Goal: Transaction & Acquisition: Obtain resource

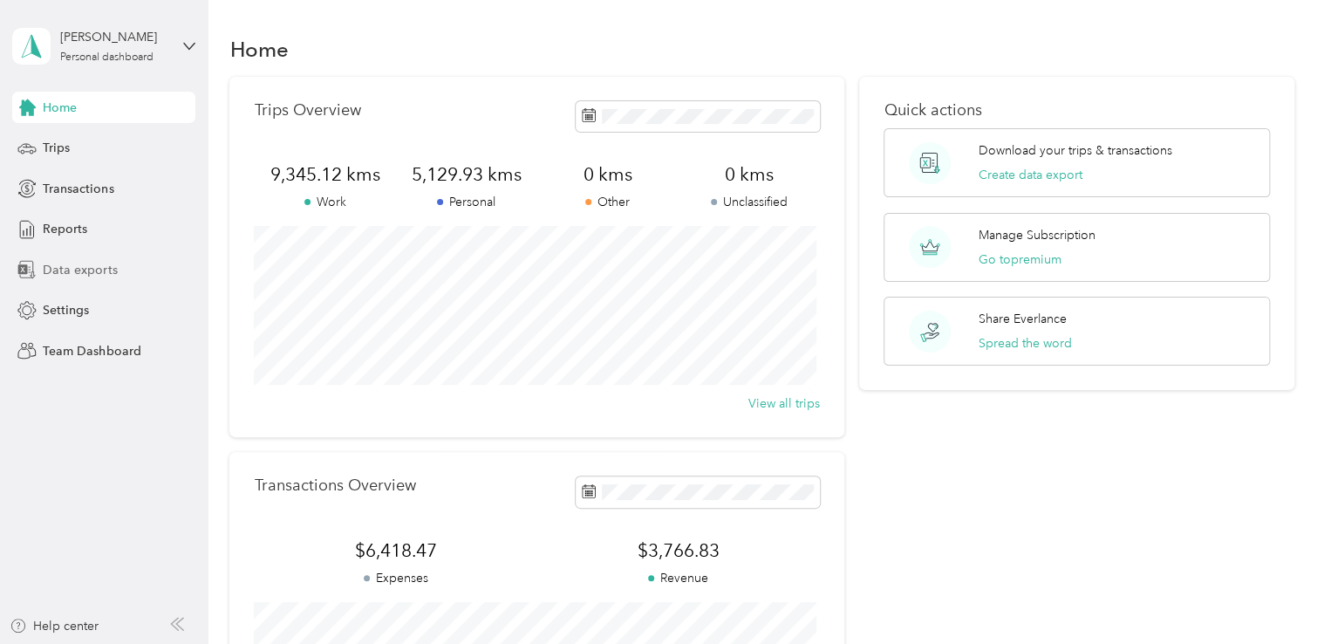
click at [75, 269] on span "Data exports" at bounding box center [80, 270] width 74 height 18
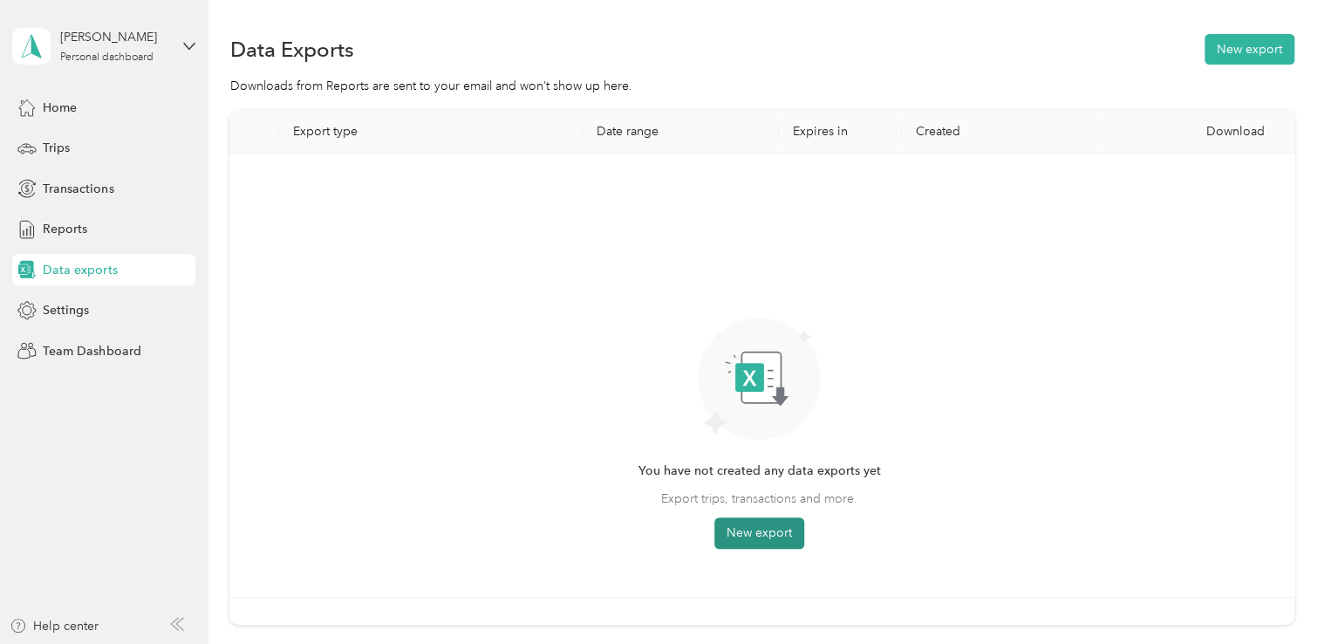
click at [759, 530] on button "New export" at bounding box center [760, 532] width 90 height 31
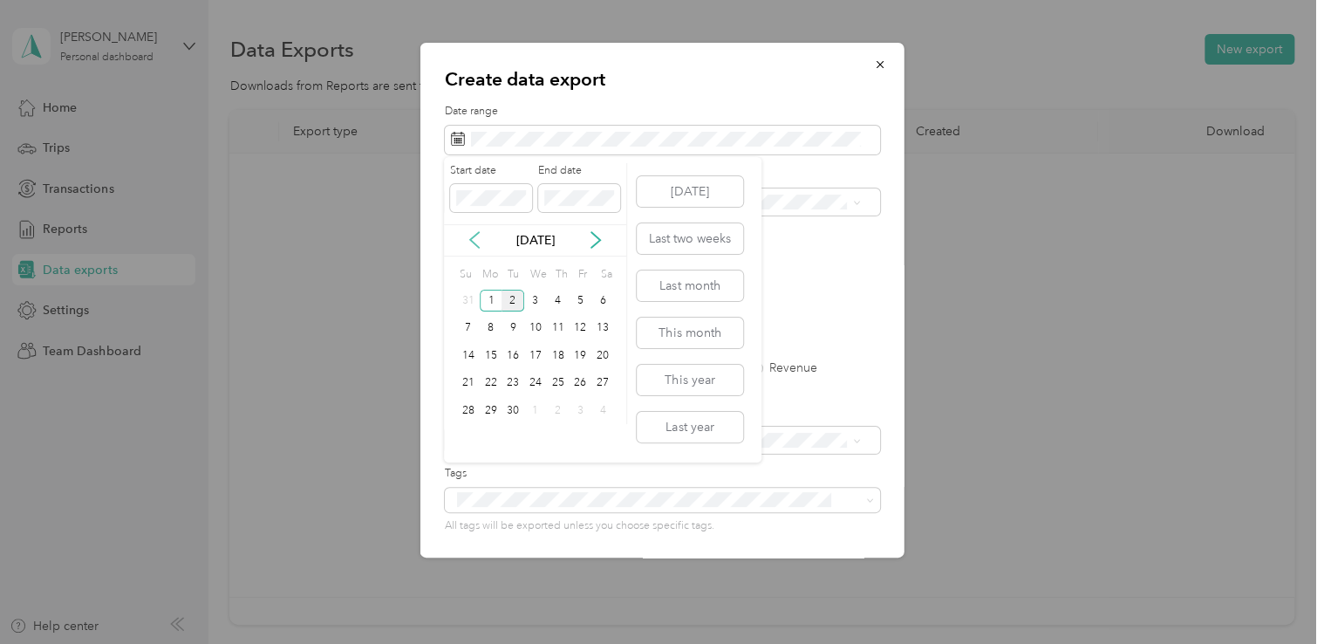
click at [472, 238] on icon at bounding box center [474, 240] width 9 height 16
click at [471, 237] on icon at bounding box center [474, 240] width 9 height 16
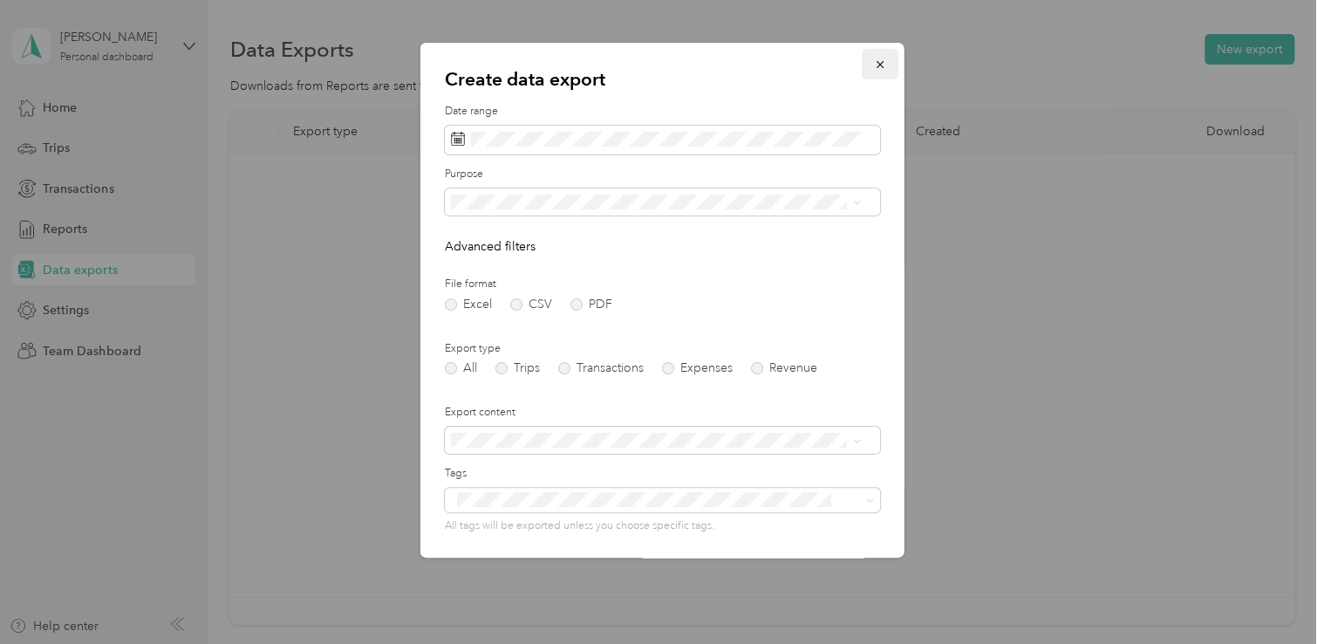
click at [874, 62] on icon "button" at bounding box center [880, 64] width 12 height 12
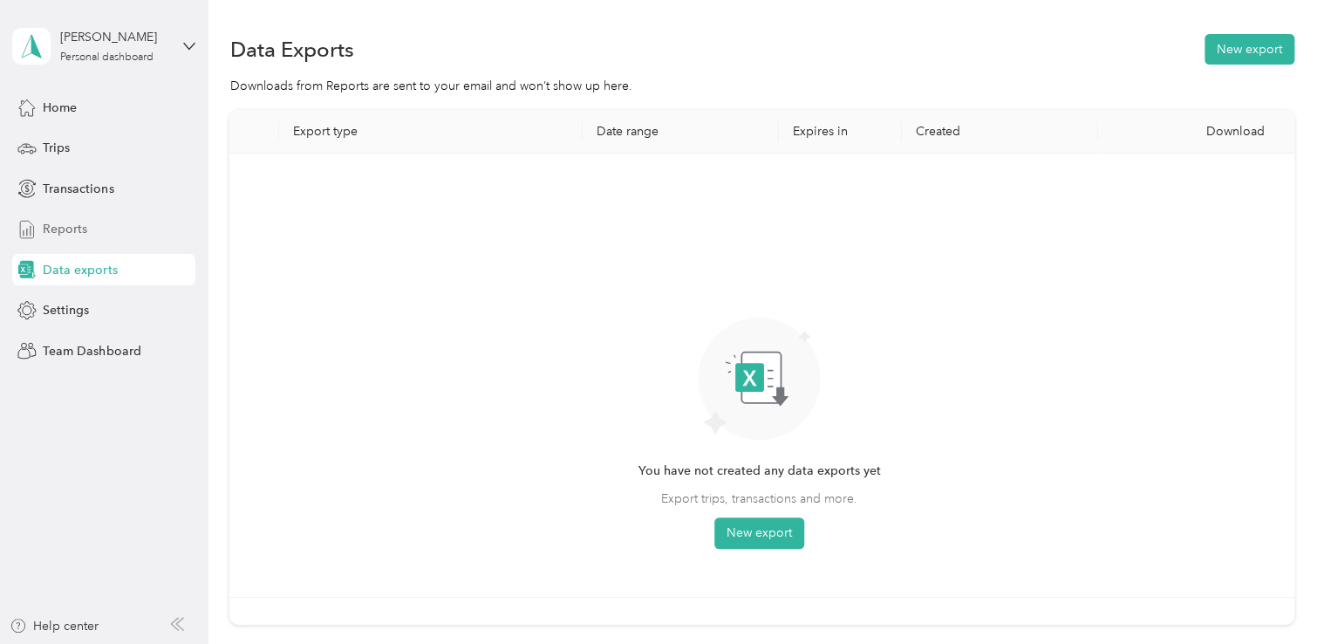
click at [66, 229] on span "Reports" at bounding box center [65, 229] width 44 height 18
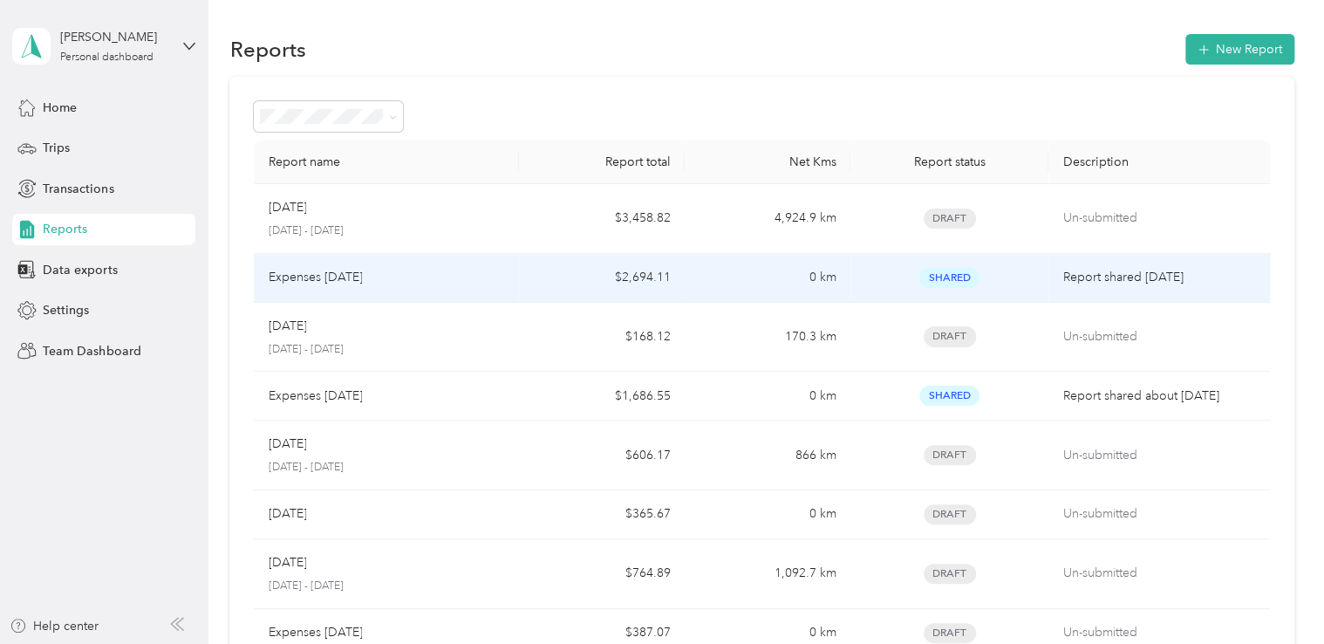
click at [327, 278] on p "Expenses [DATE]" at bounding box center [315, 277] width 94 height 19
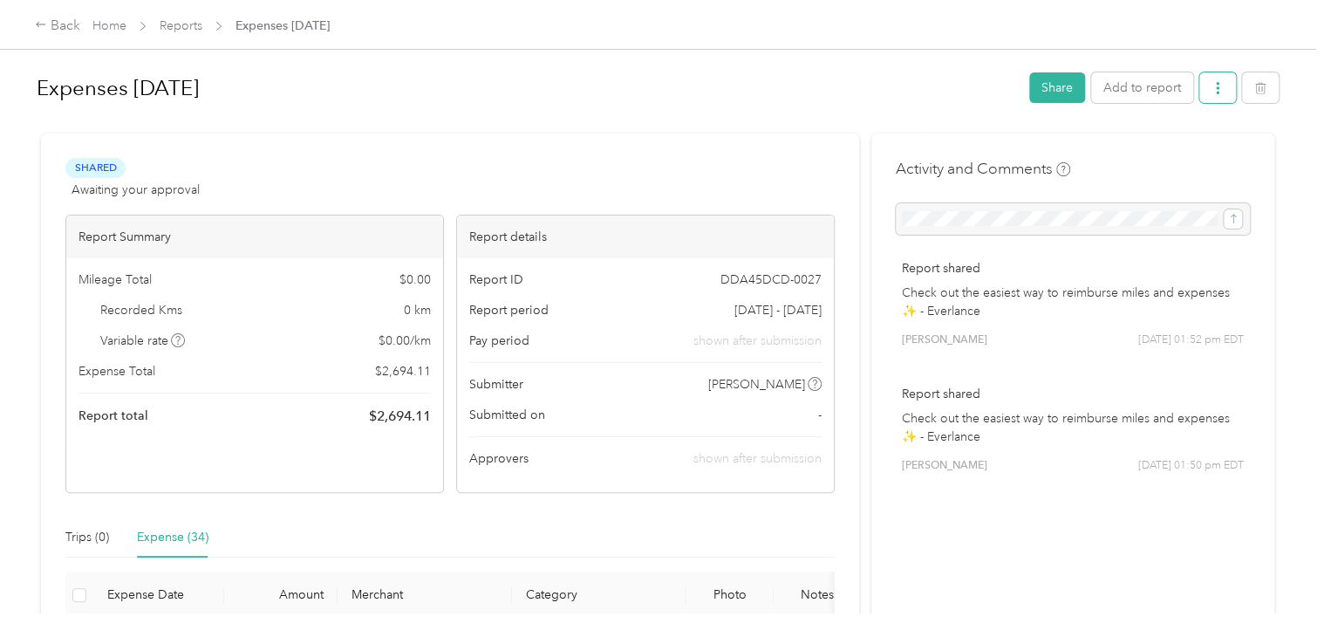
click at [1216, 84] on icon "button" at bounding box center [1218, 88] width 12 height 12
click at [1173, 153] on span "Download" at bounding box center [1164, 151] width 58 height 18
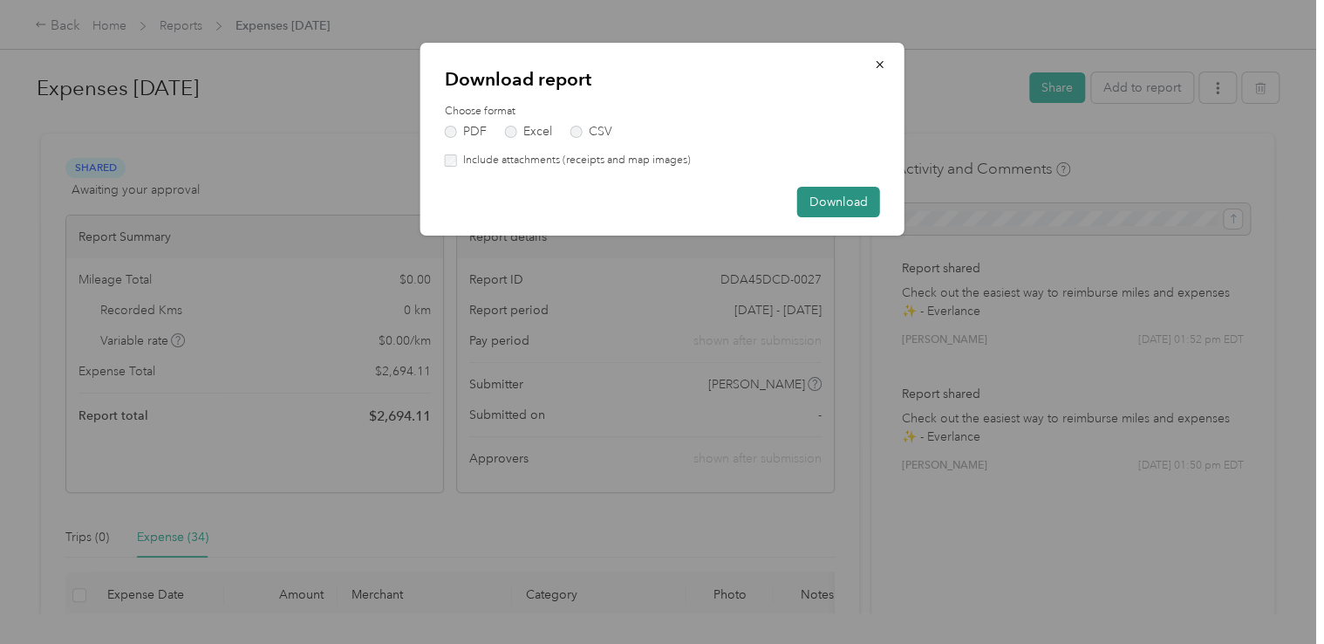
click at [827, 201] on button "Download" at bounding box center [838, 202] width 83 height 31
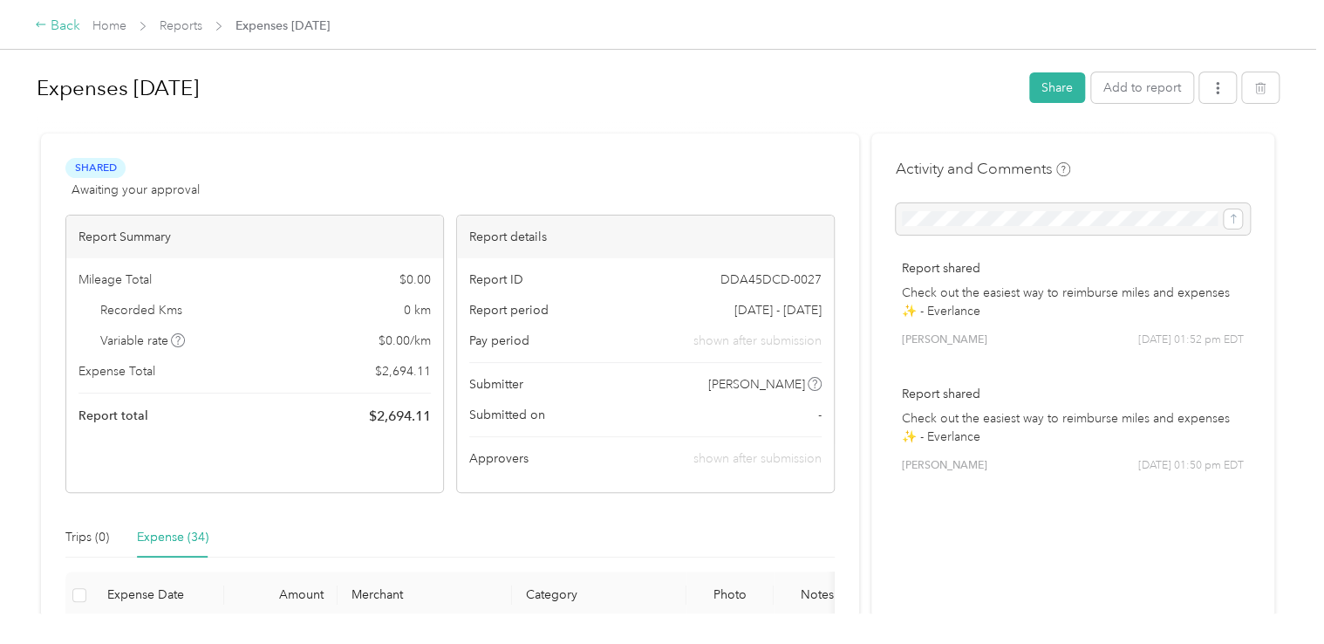
click at [47, 24] on div "Back" at bounding box center [57, 26] width 45 height 21
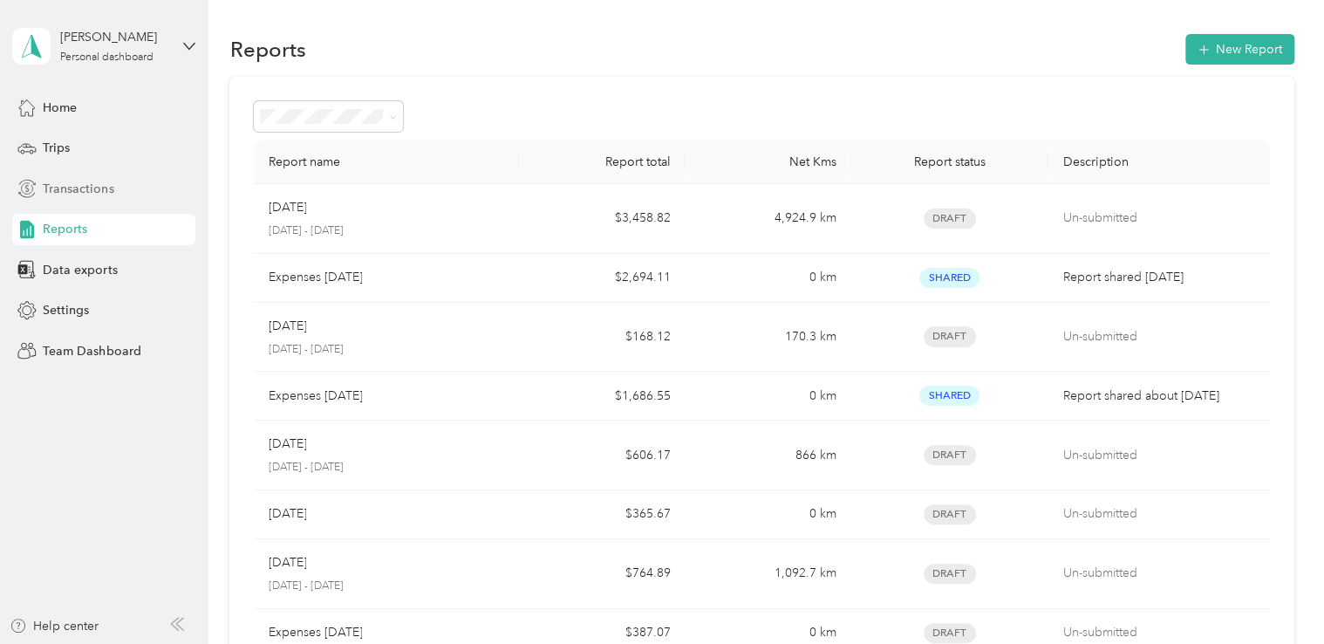
click at [70, 187] on span "Transactions" at bounding box center [78, 189] width 71 height 18
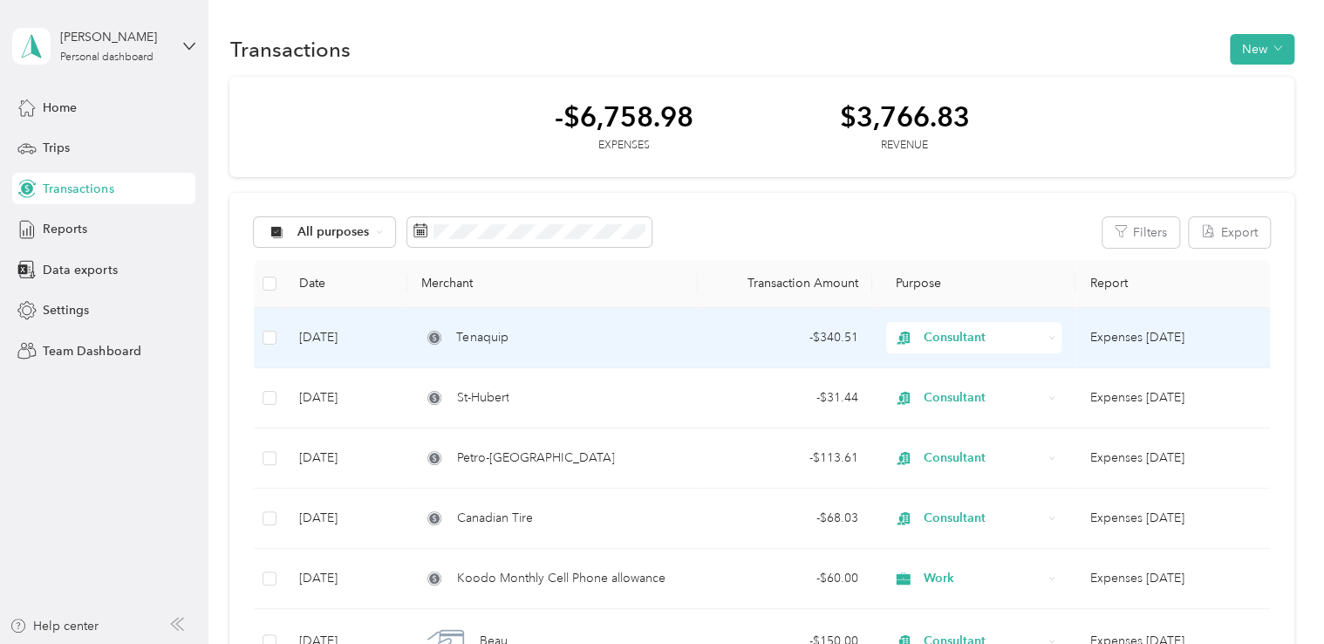
click at [1049, 340] on icon at bounding box center [1052, 337] width 7 height 7
click at [1023, 362] on span "Work" at bounding box center [987, 370] width 120 height 18
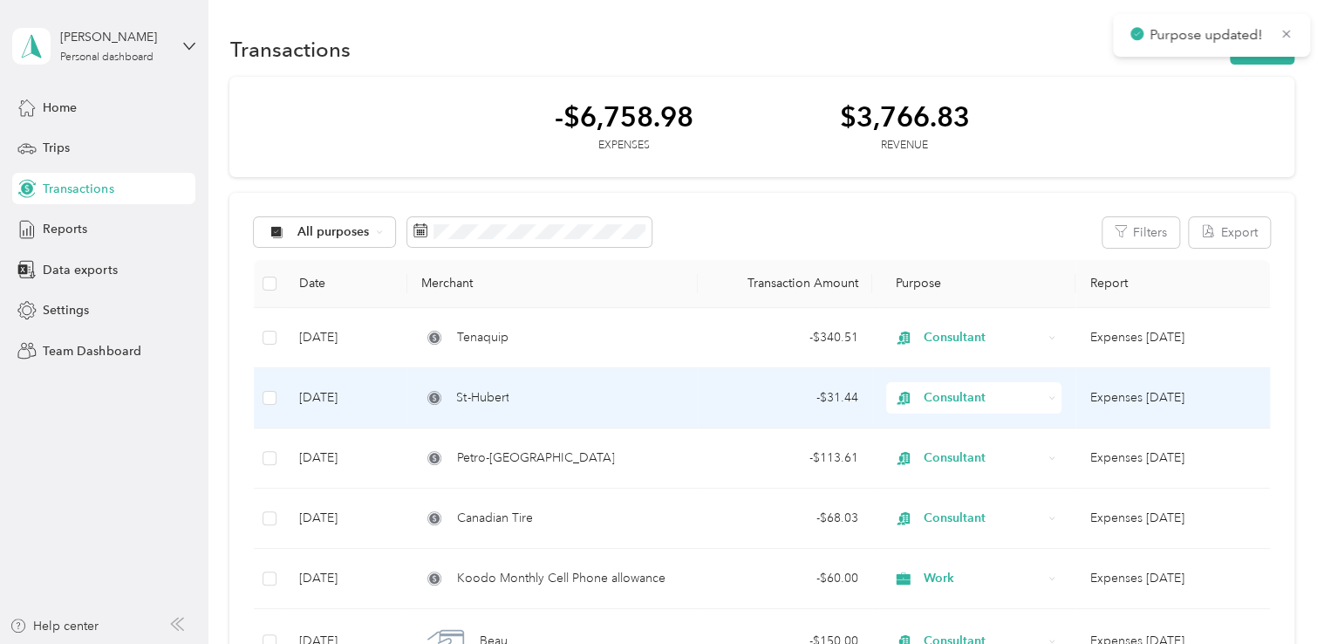
click at [1049, 396] on icon at bounding box center [1052, 397] width 7 height 7
click at [962, 156] on li "Work" at bounding box center [971, 151] width 174 height 31
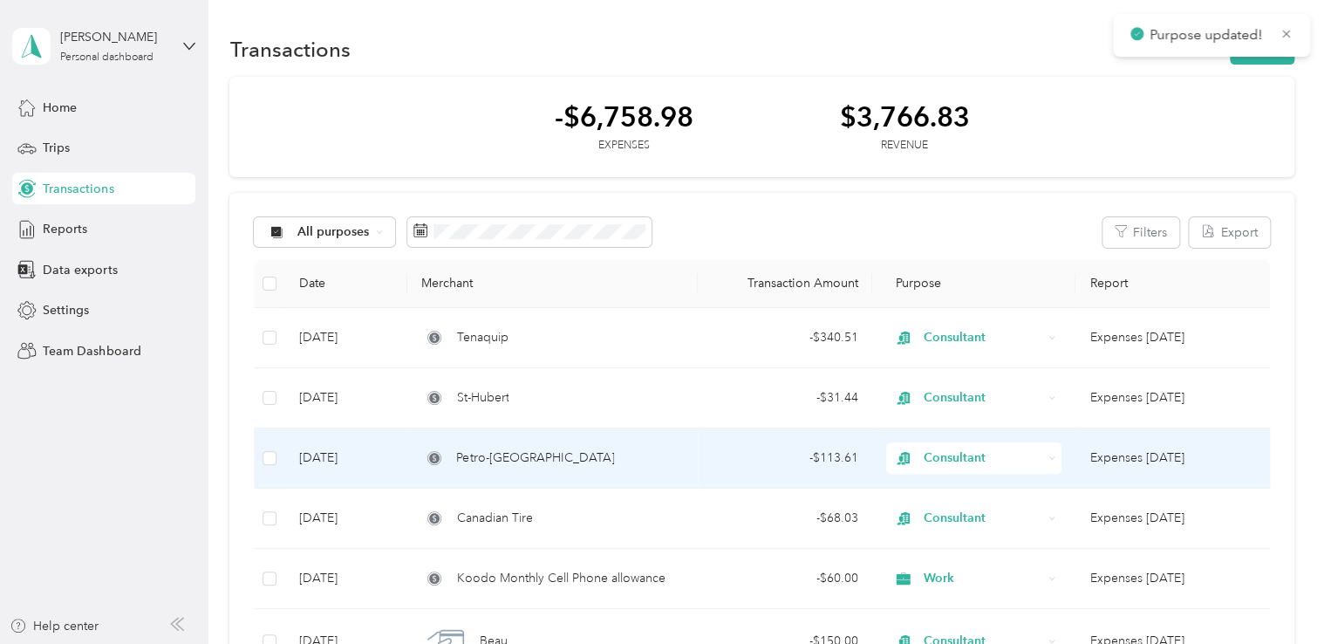
click at [1049, 460] on icon at bounding box center [1052, 458] width 7 height 7
click at [941, 211] on span "Work" at bounding box center [987, 211] width 120 height 18
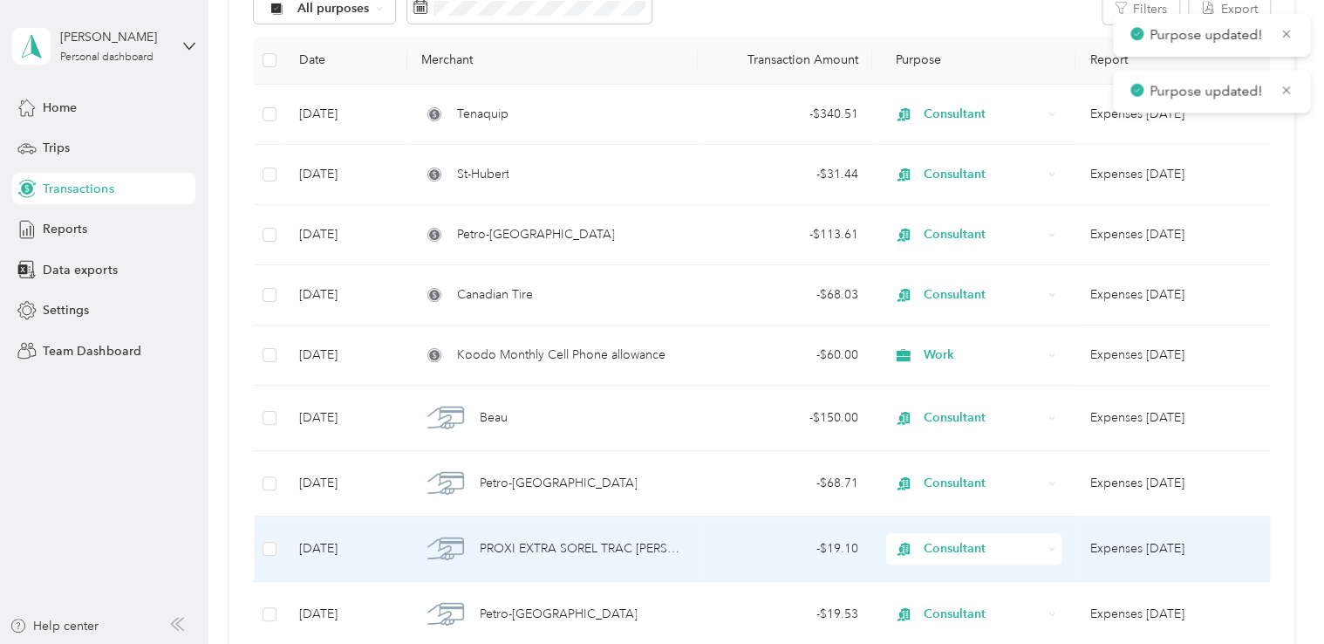
scroll to position [262, 0]
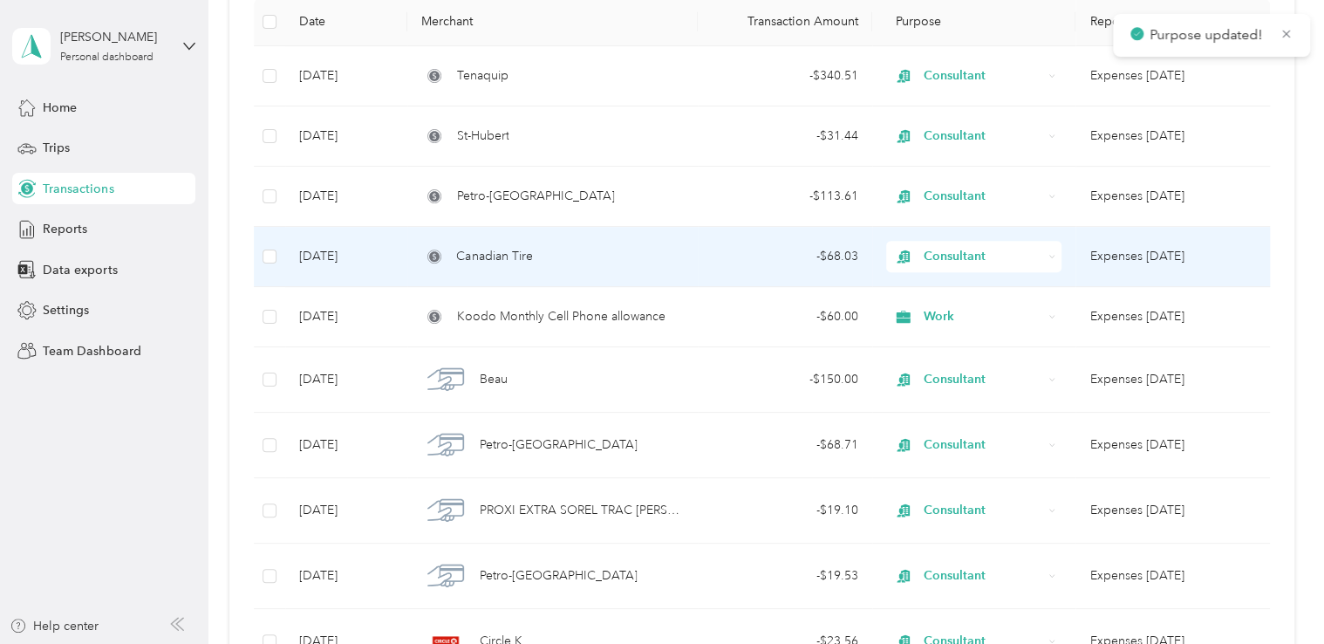
click at [1036, 251] on span "Consultant" at bounding box center [983, 256] width 119 height 19
click at [989, 280] on span "Work" at bounding box center [987, 282] width 120 height 18
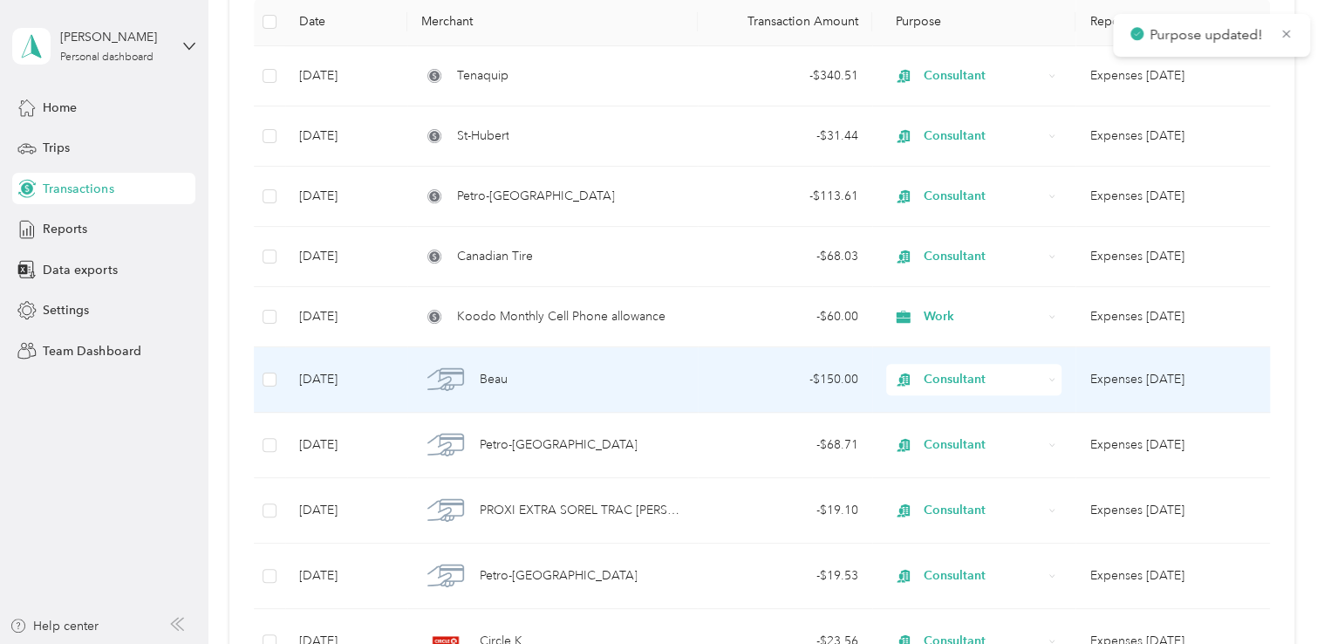
click at [1032, 373] on span "Consultant" at bounding box center [983, 379] width 119 height 19
click at [977, 417] on li "Work" at bounding box center [971, 410] width 174 height 31
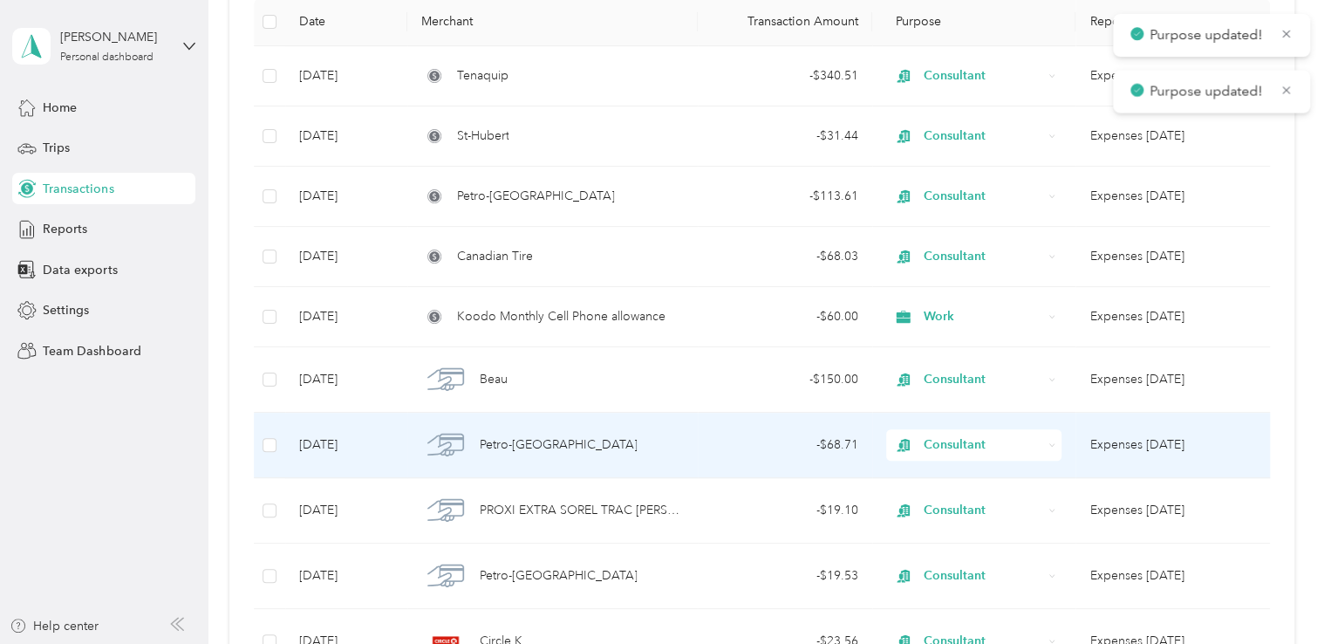
click at [1037, 448] on span "Consultant" at bounding box center [983, 444] width 119 height 19
click at [988, 197] on span "Work" at bounding box center [987, 197] width 120 height 18
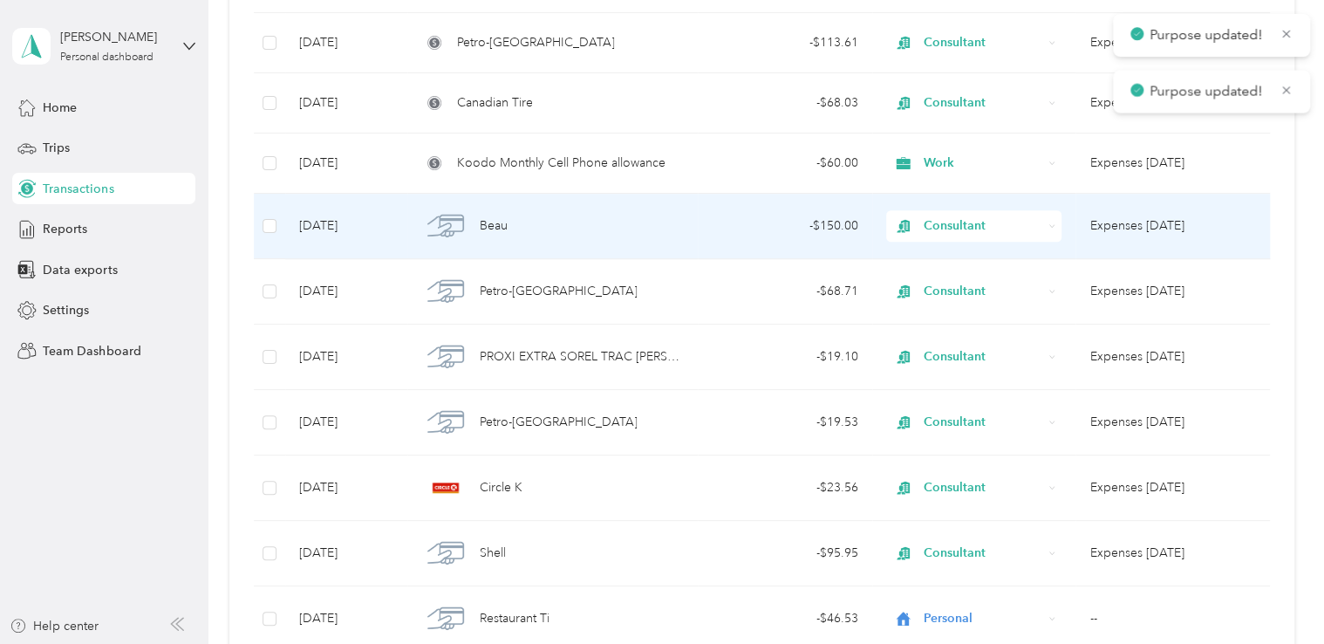
scroll to position [436, 0]
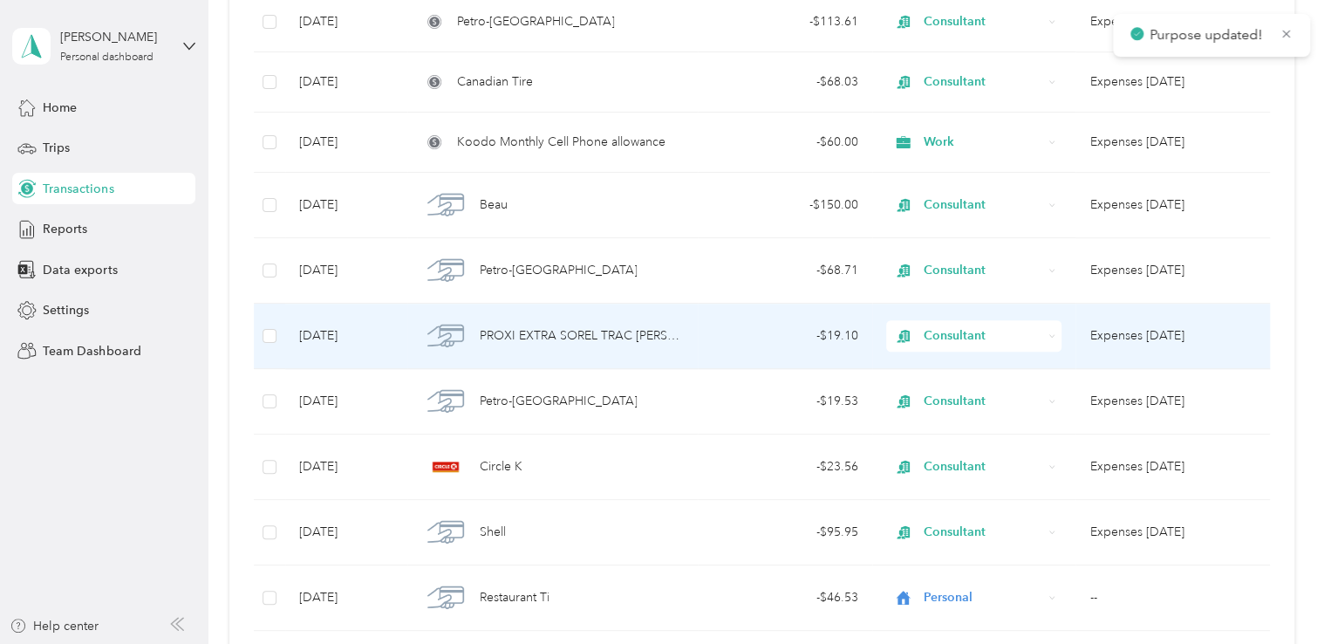
click at [1036, 333] on span "Consultant" at bounding box center [983, 335] width 119 height 19
click at [1000, 364] on span "Work" at bounding box center [987, 368] width 120 height 18
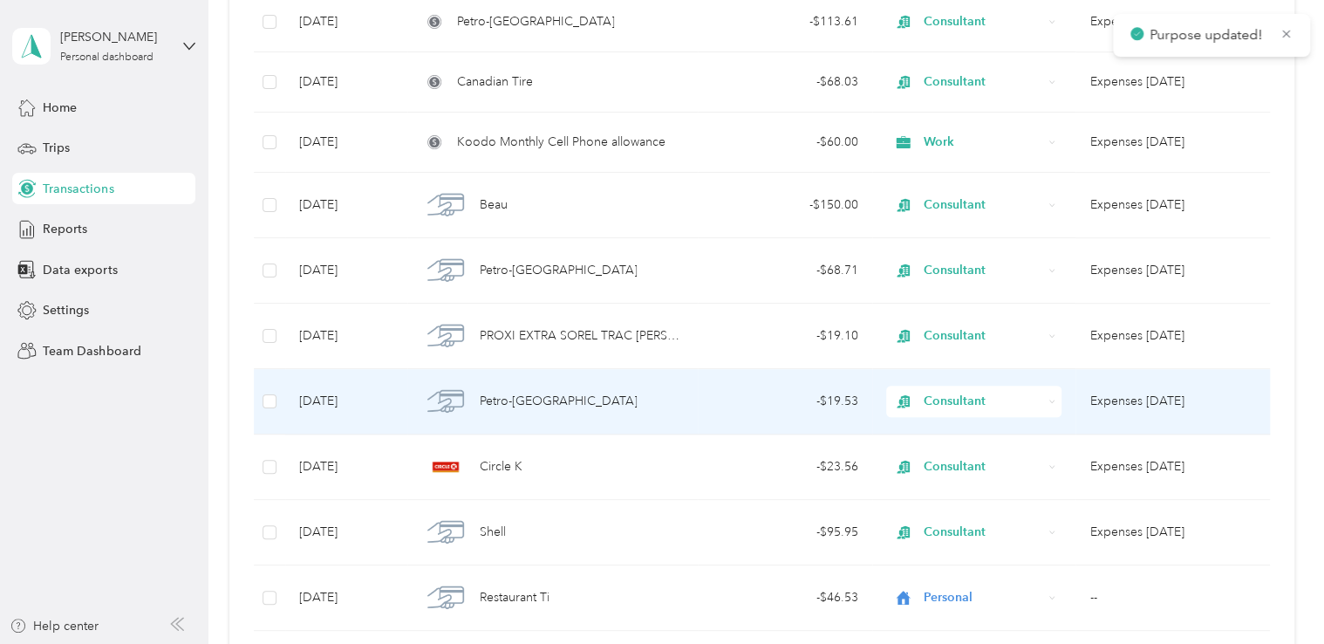
click at [1038, 400] on span "Consultant" at bounding box center [983, 401] width 119 height 19
click at [946, 151] on span "Work" at bounding box center [987, 153] width 120 height 18
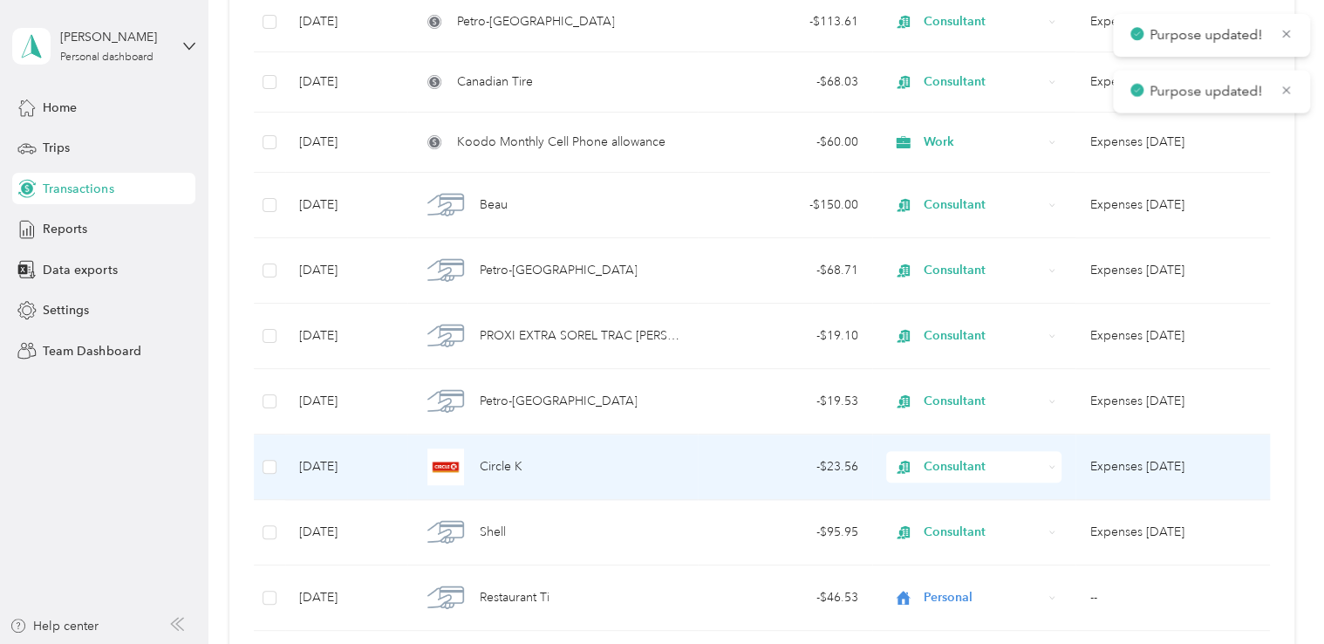
click at [1027, 463] on span "Consultant" at bounding box center [983, 466] width 119 height 19
click at [956, 219] on span "Work" at bounding box center [987, 218] width 120 height 18
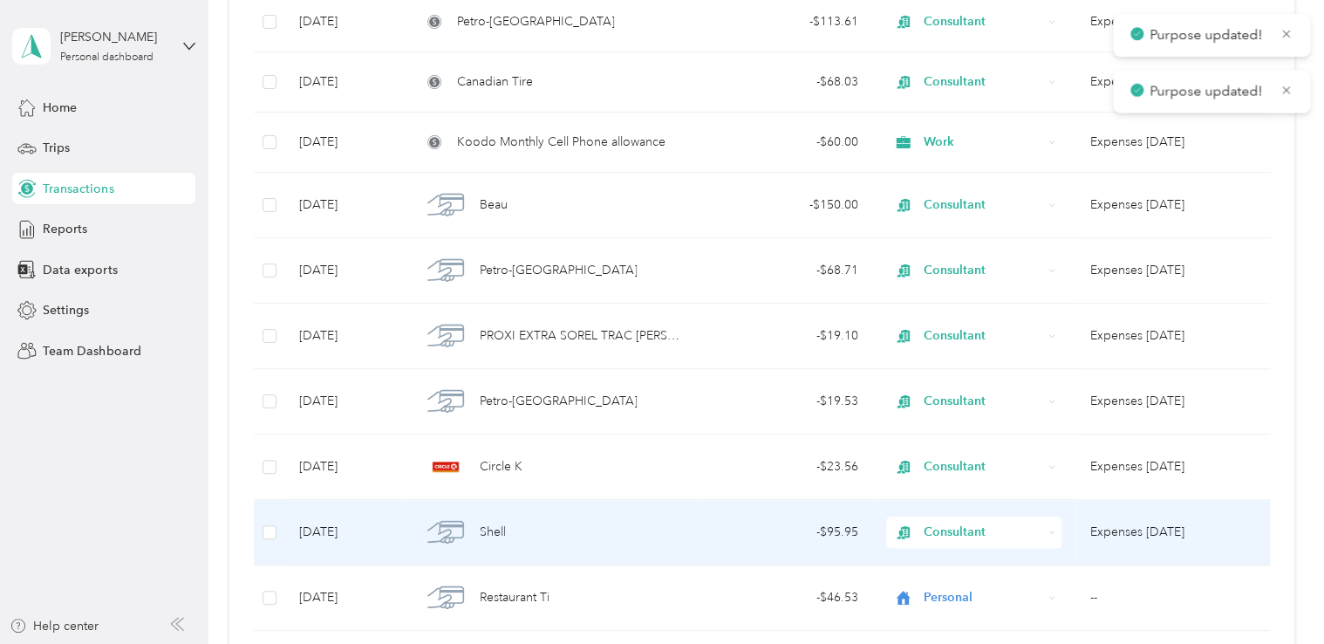
click at [1023, 531] on span "Consultant" at bounding box center [983, 532] width 119 height 19
click at [951, 289] on li "Work" at bounding box center [971, 284] width 174 height 31
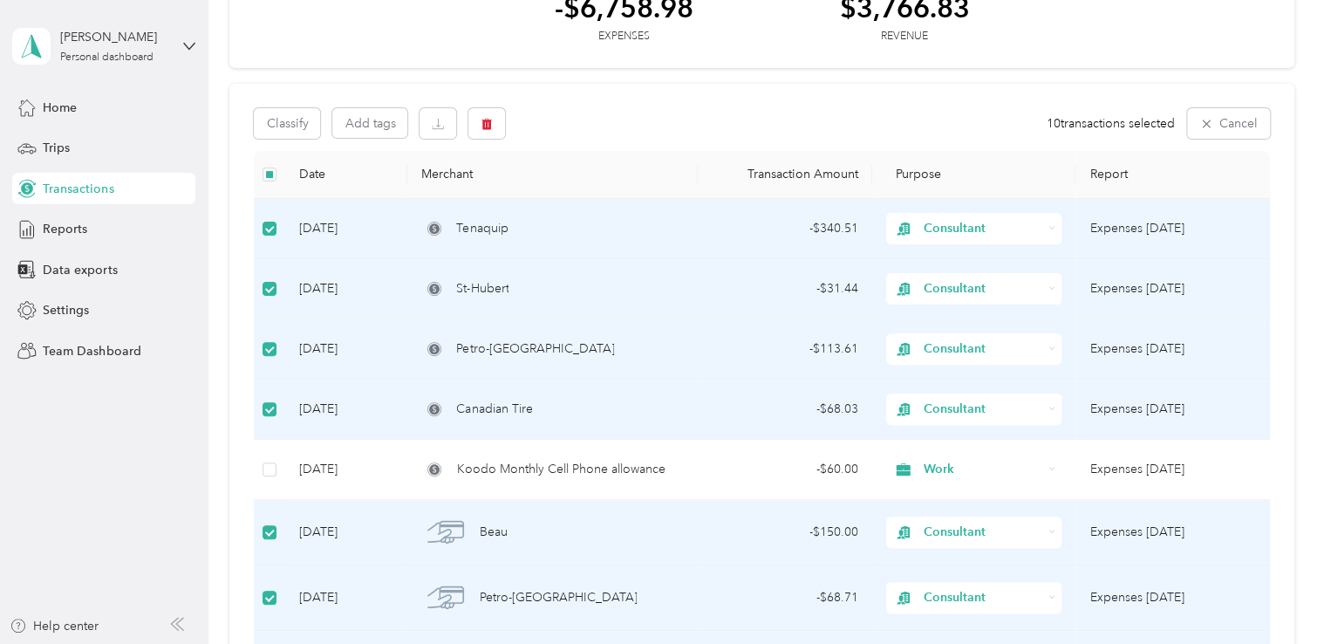
scroll to position [0, 0]
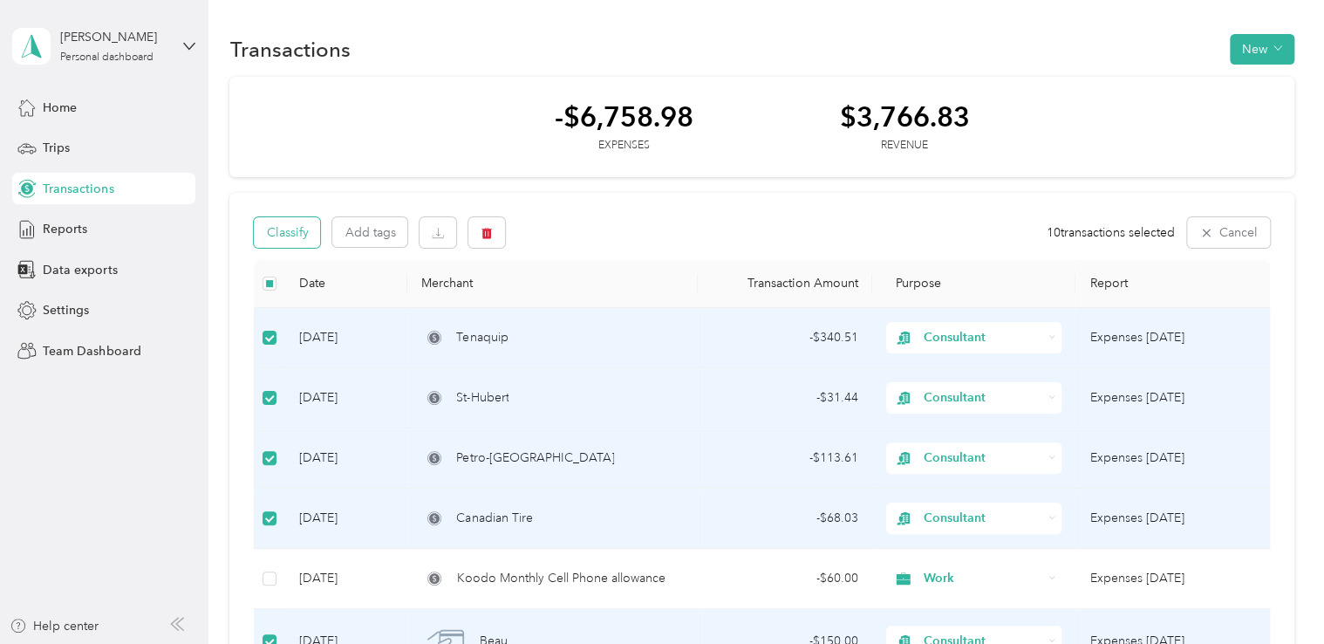
click at [287, 230] on button "Classify" at bounding box center [287, 232] width 66 height 31
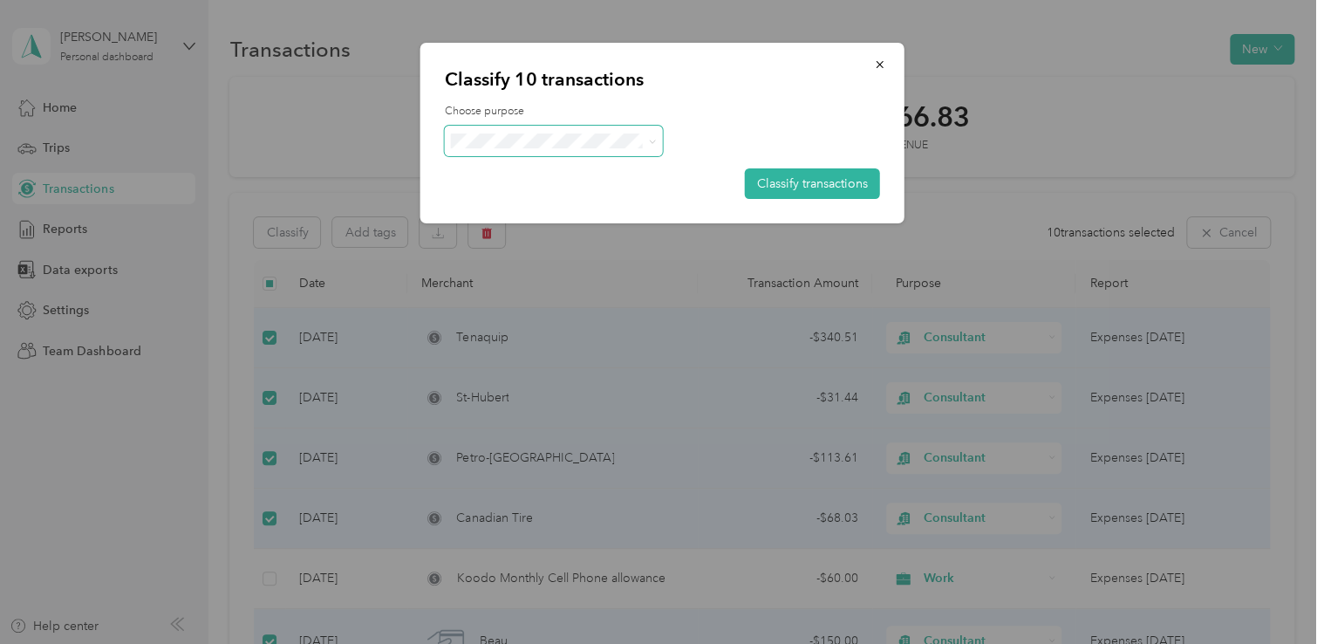
click at [648, 140] on icon at bounding box center [652, 142] width 8 height 8
click at [576, 166] on span "Work" at bounding box center [569, 170] width 162 height 18
click at [802, 180] on button "Classify transactions" at bounding box center [812, 183] width 135 height 31
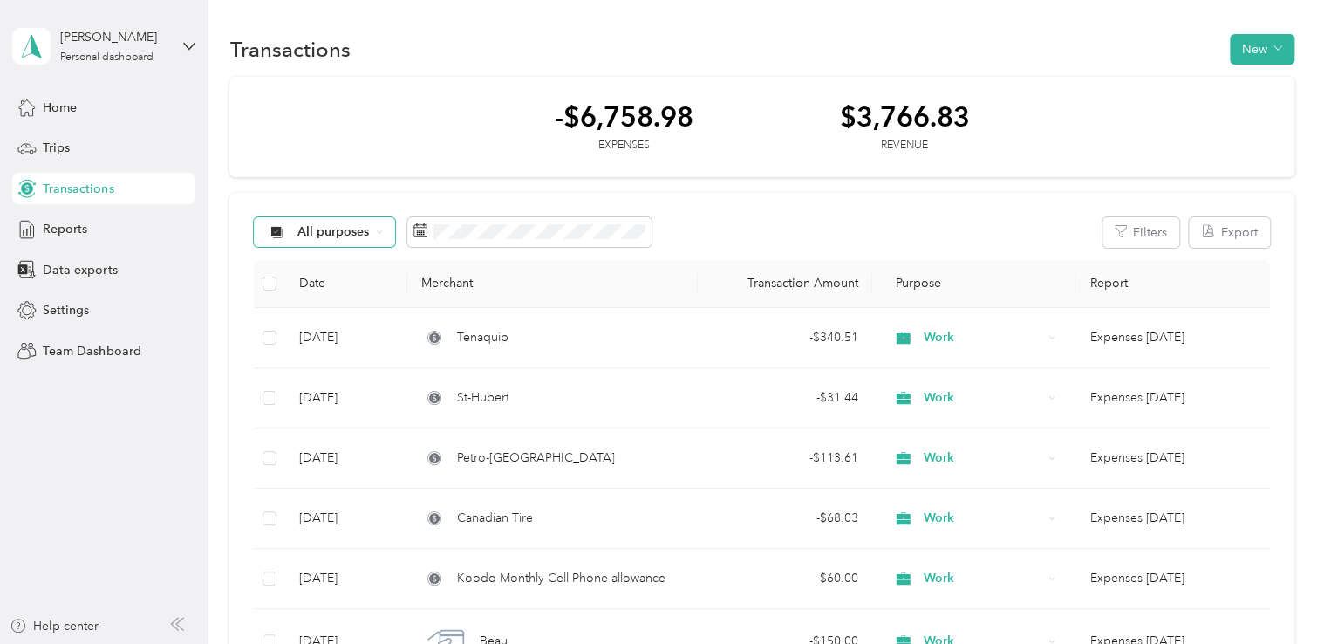
click at [379, 225] on div "All purposes" at bounding box center [324, 232] width 141 height 30
click at [338, 384] on span "Consultant" at bounding box center [340, 386] width 85 height 18
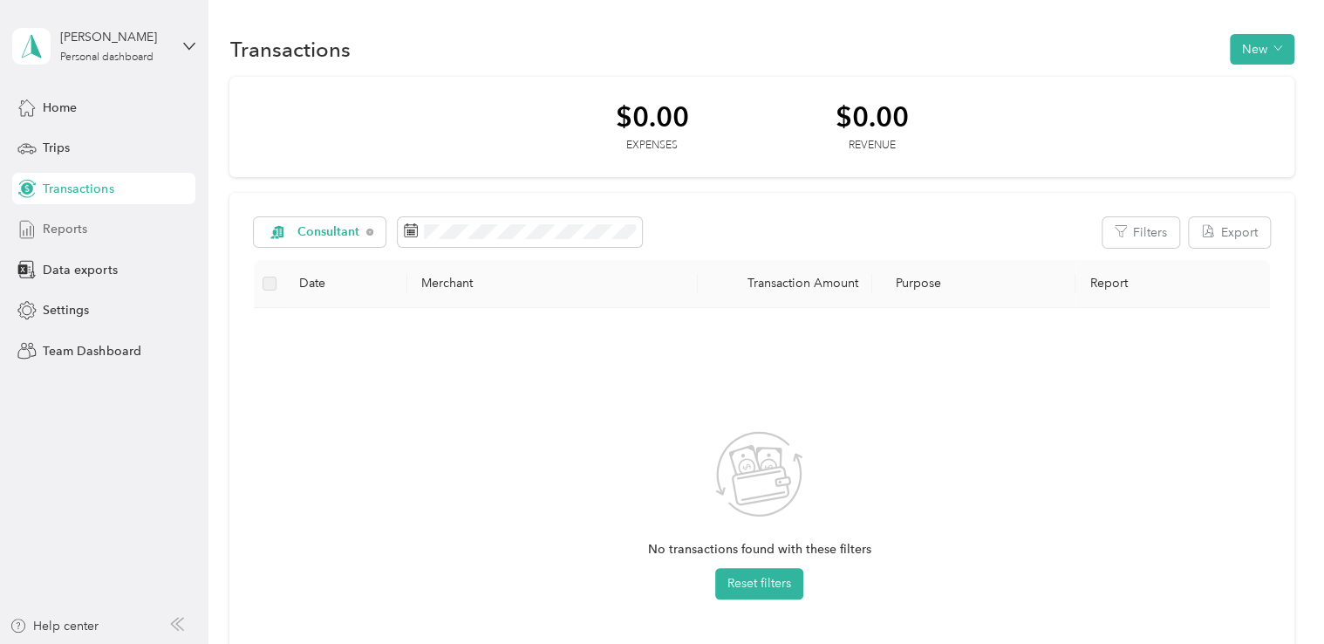
click at [63, 228] on span "Reports" at bounding box center [65, 229] width 44 height 18
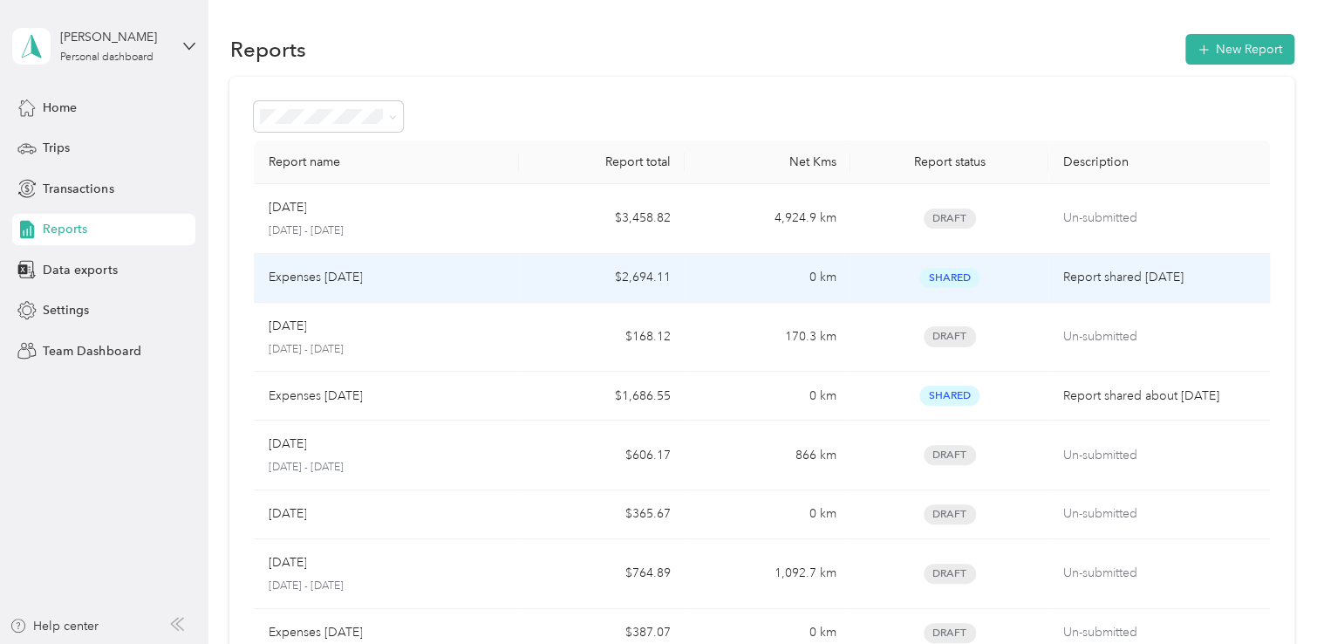
click at [328, 275] on p "Expenses [DATE]" at bounding box center [315, 277] width 94 height 19
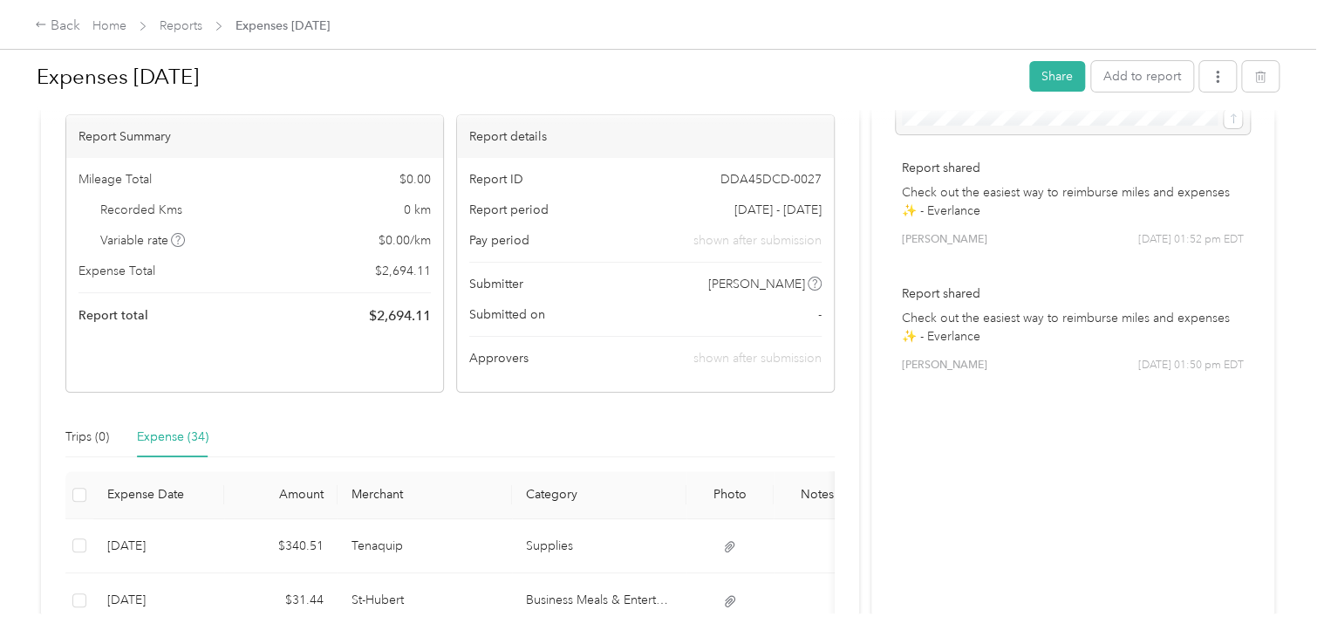
scroll to position [262, 0]
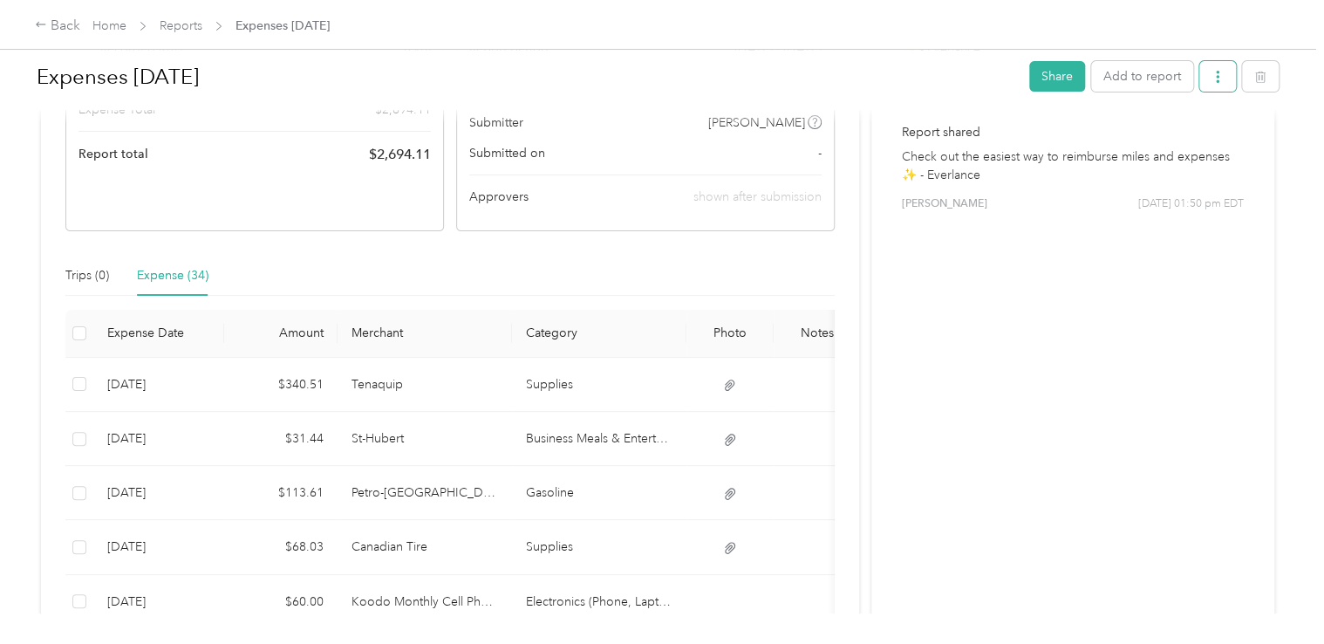
click at [1218, 74] on icon "button" at bounding box center [1218, 77] width 12 height 12
click at [1193, 145] on div "Download" at bounding box center [1169, 140] width 104 height 18
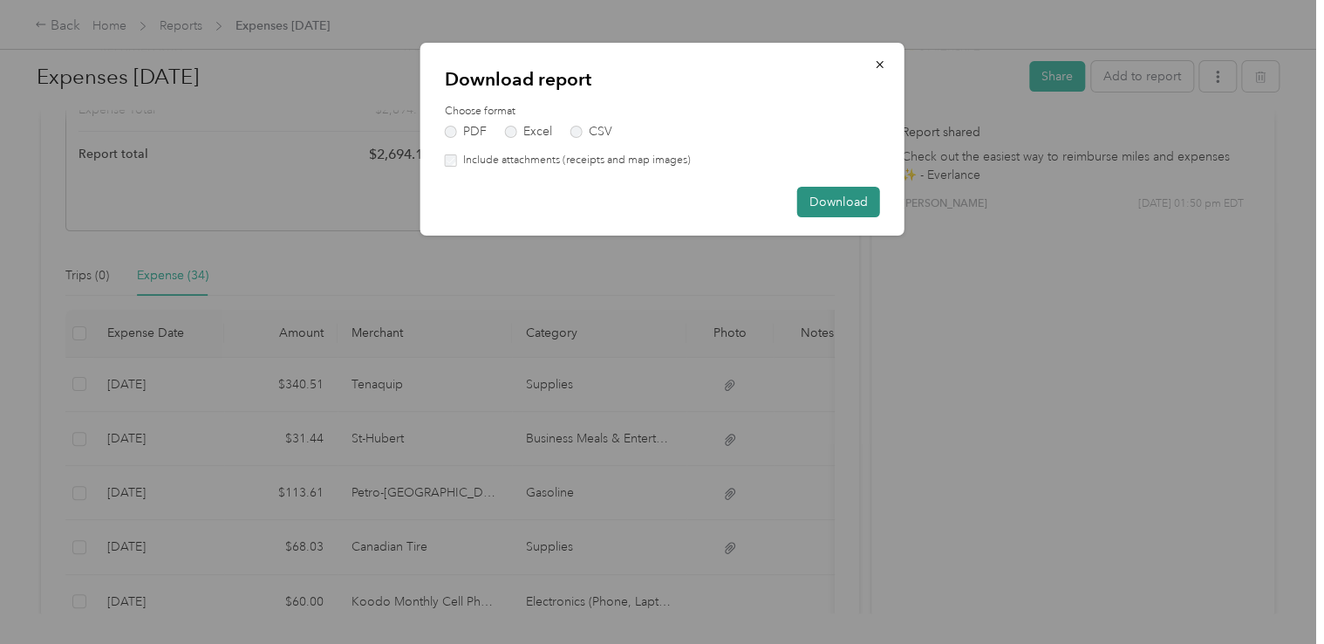
click at [845, 191] on button "Download" at bounding box center [838, 202] width 83 height 31
